Goal: Transaction & Acquisition: Download file/media

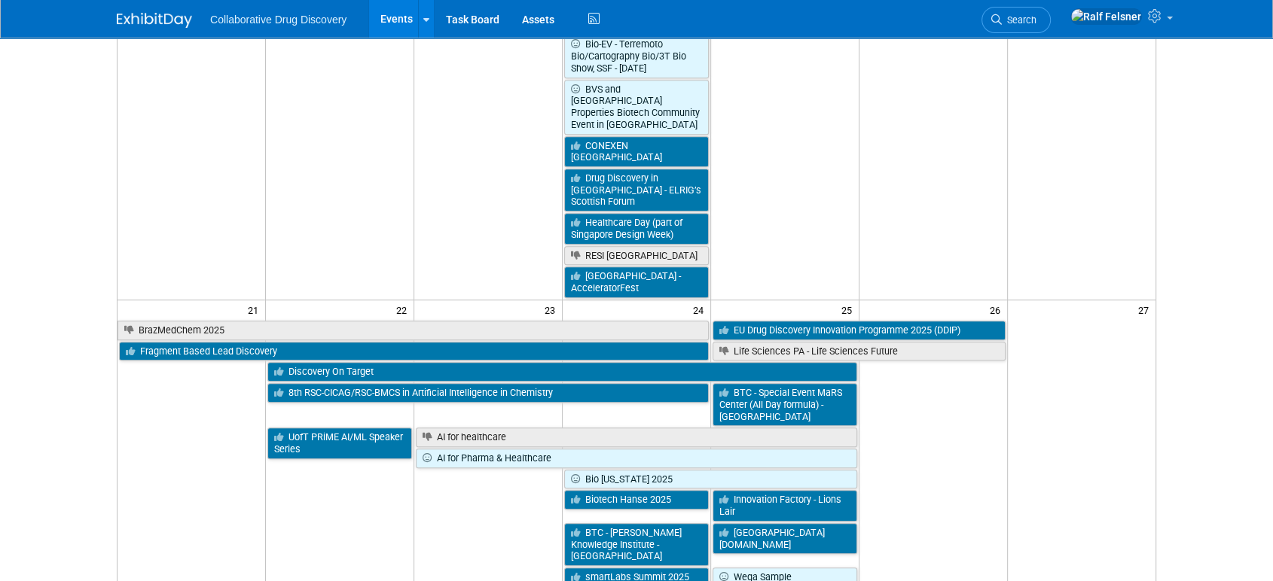
scroll to position [861, 0]
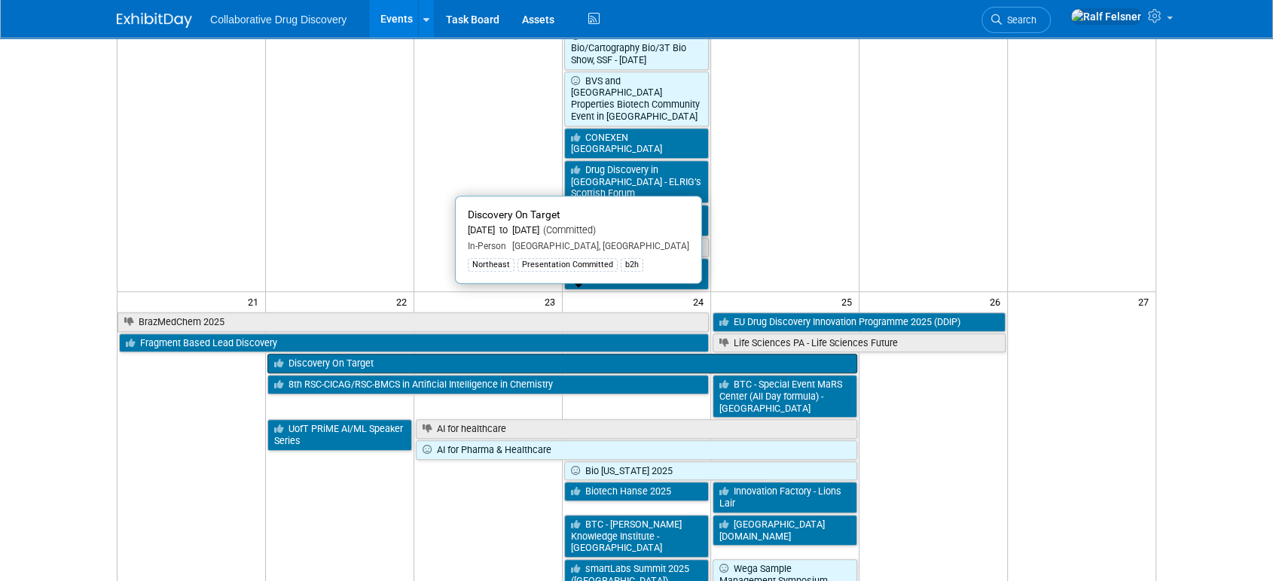
click at [361, 354] on link "Discovery On Target" at bounding box center [561, 364] width 589 height 20
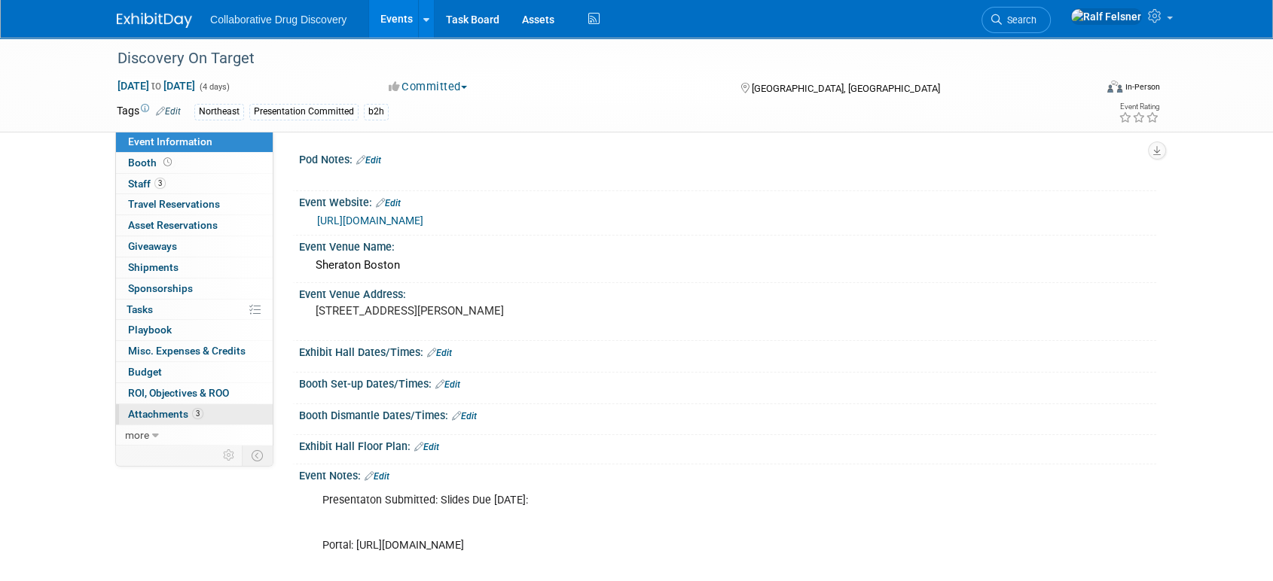
click at [172, 415] on span "Attachments 3" at bounding box center [165, 414] width 75 height 12
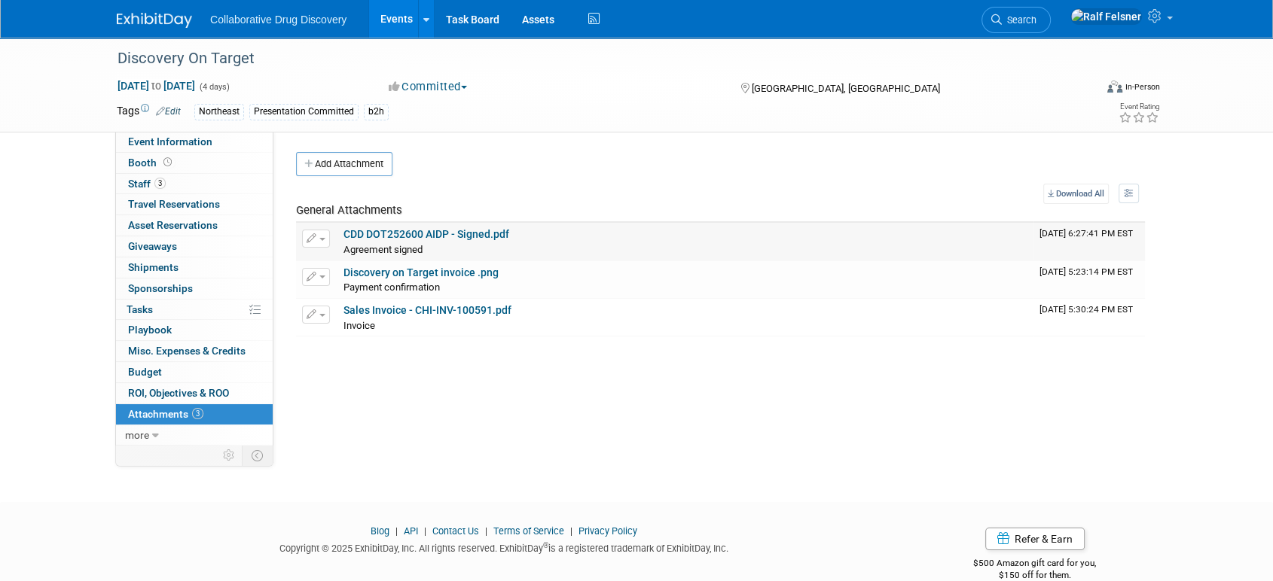
click at [380, 230] on link "CDD DOT252600 AIDP - Signed.pdf" at bounding box center [426, 234] width 166 height 12
